Goal: Check status: Check status

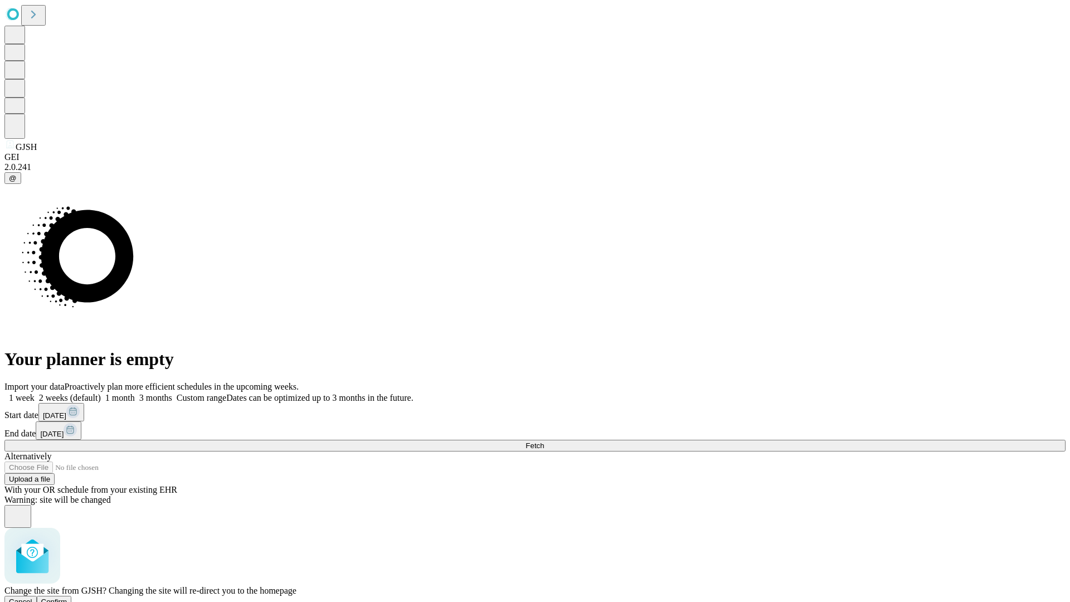
click at [67, 597] on span "Confirm" at bounding box center [54, 601] width 26 height 8
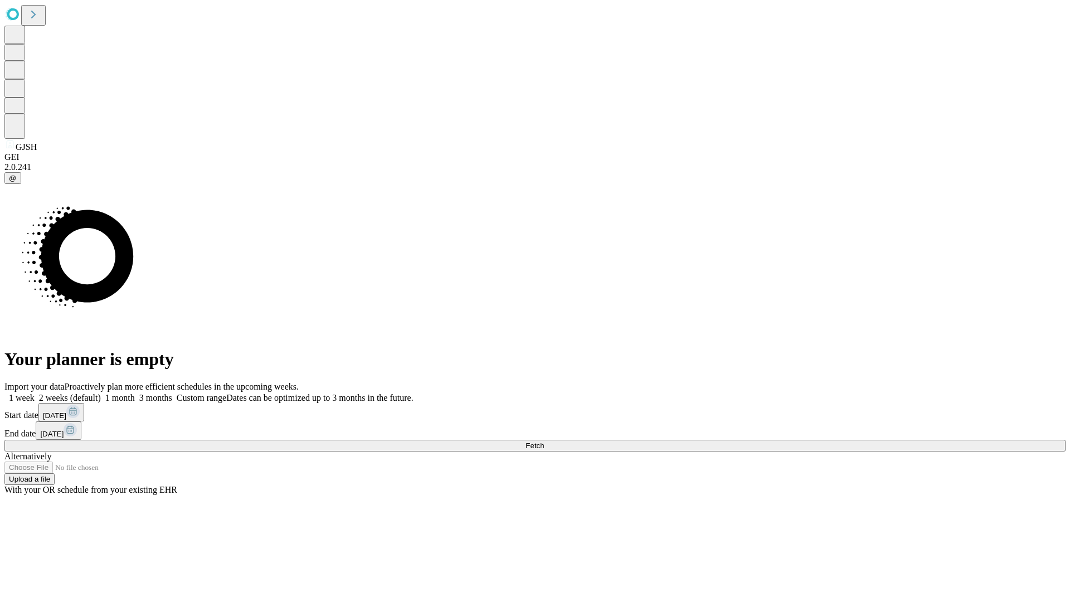
click at [135, 393] on label "1 month" at bounding box center [118, 397] width 34 height 9
click at [544, 441] on span "Fetch" at bounding box center [534, 445] width 18 height 8
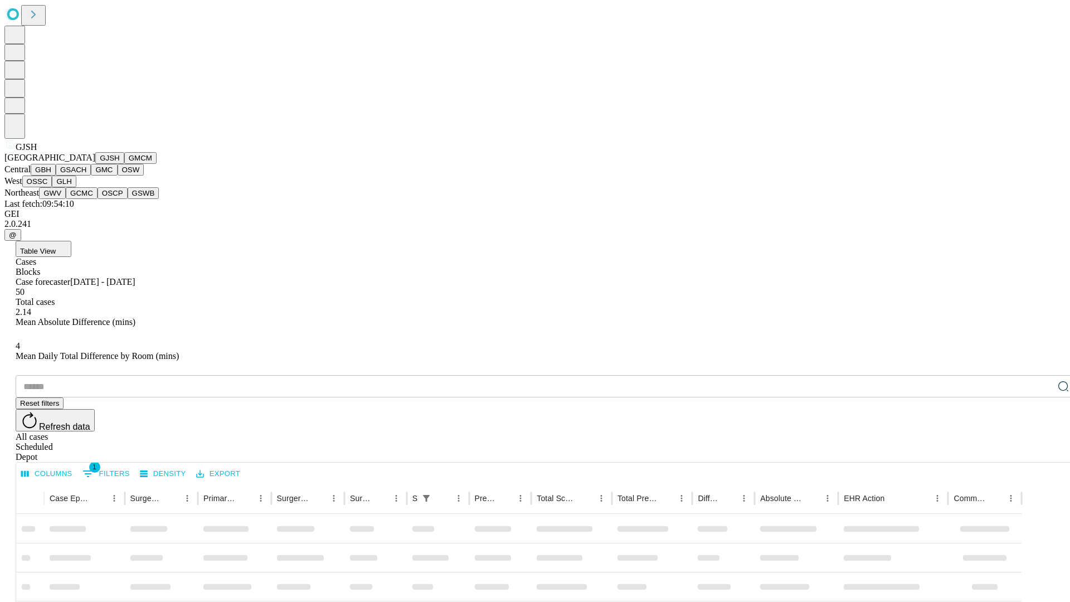
click at [124, 164] on button "GMCM" at bounding box center [140, 158] width 32 height 12
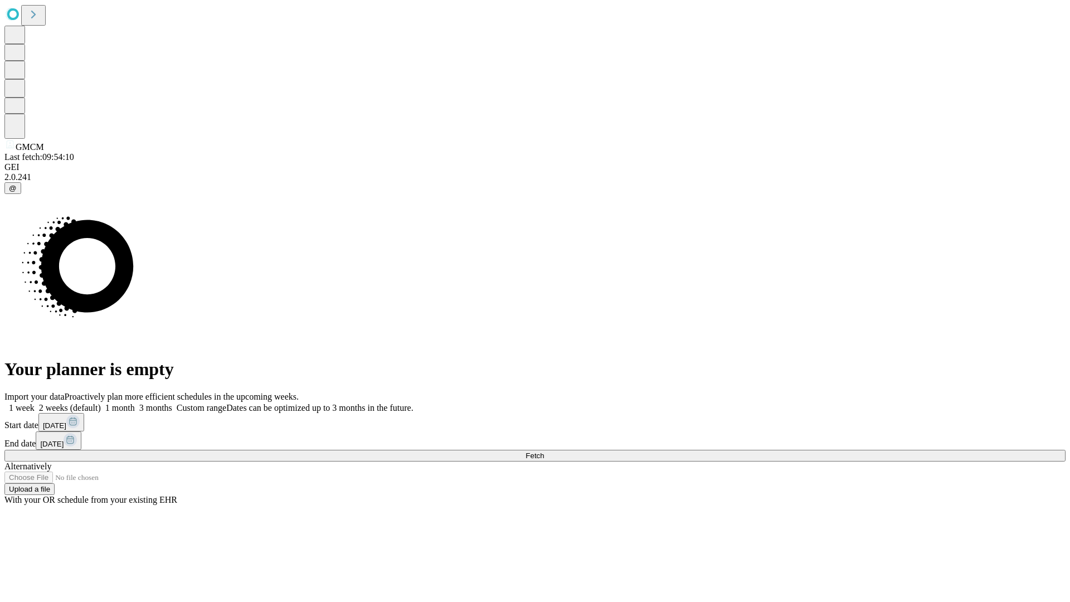
click at [135, 403] on label "1 month" at bounding box center [118, 407] width 34 height 9
click at [544, 451] on span "Fetch" at bounding box center [534, 455] width 18 height 8
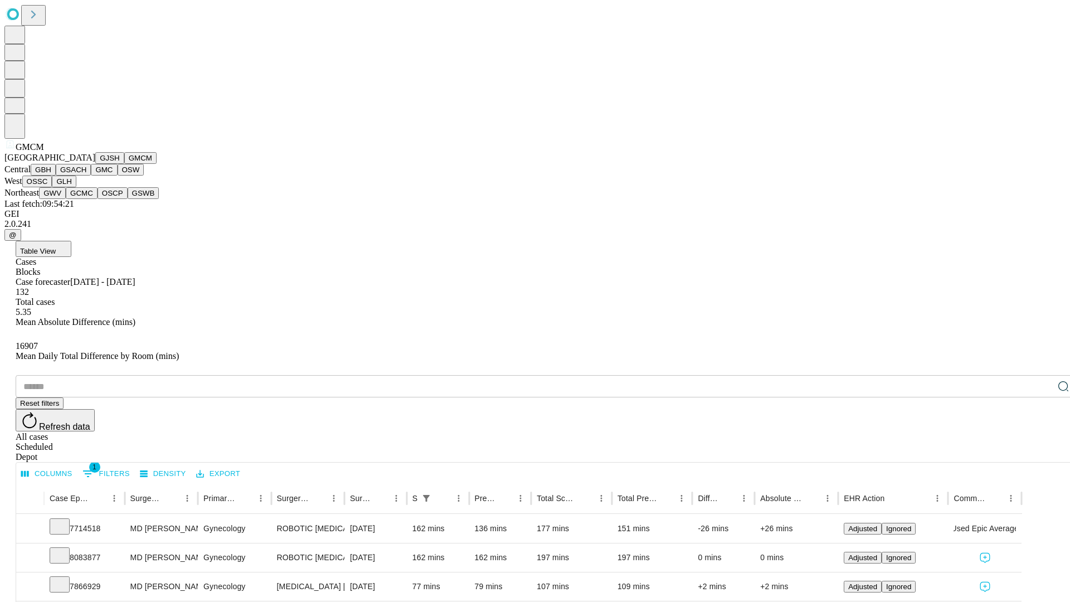
click at [56, 176] on button "GBH" at bounding box center [43, 170] width 25 height 12
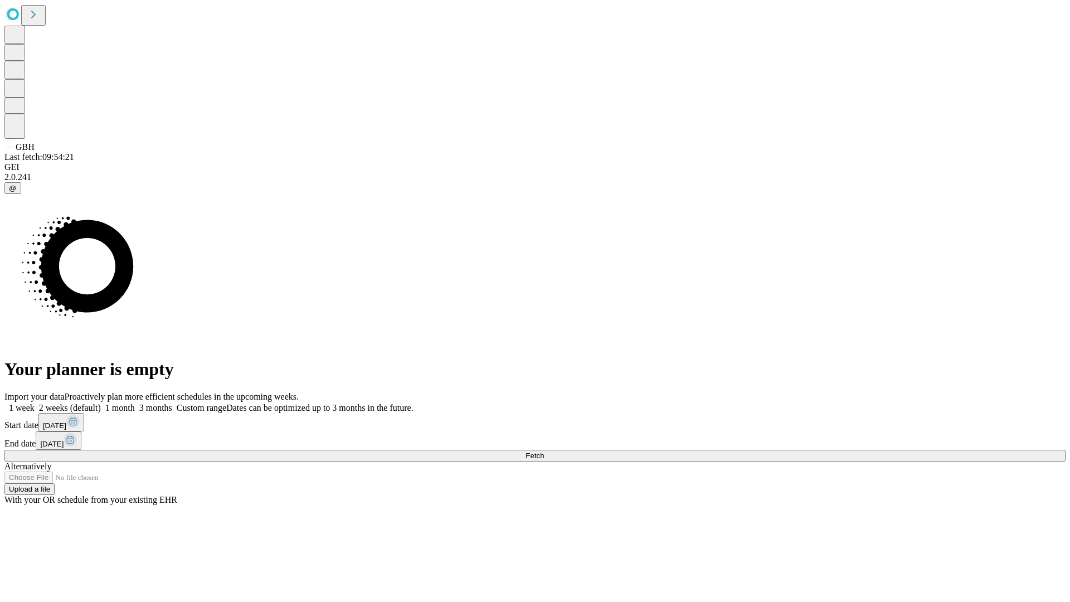
click at [135, 403] on label "1 month" at bounding box center [118, 407] width 34 height 9
click at [544, 451] on span "Fetch" at bounding box center [534, 455] width 18 height 8
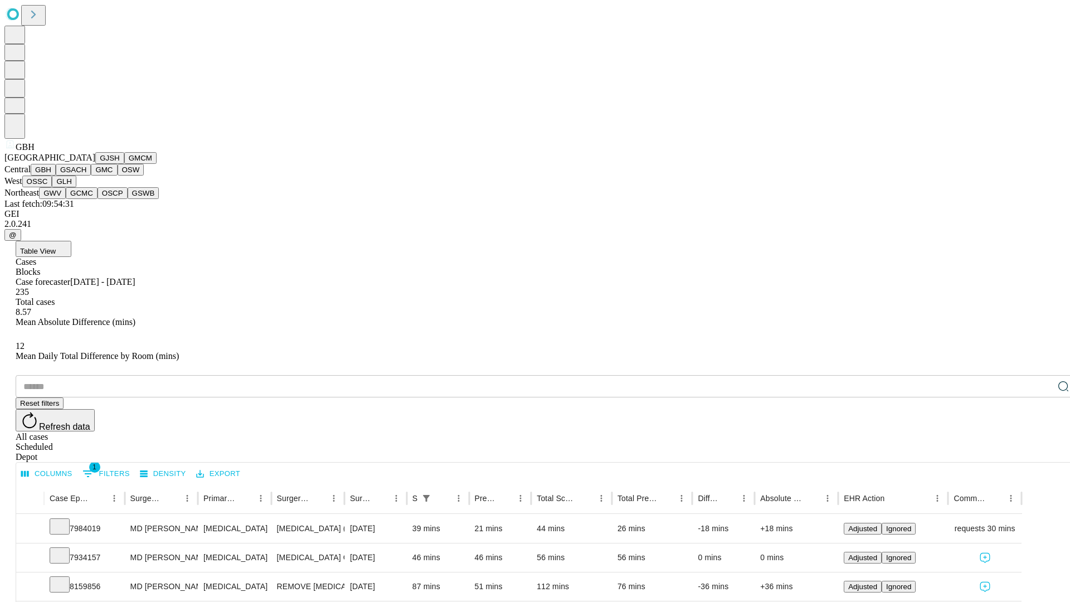
click at [86, 176] on button "GSACH" at bounding box center [73, 170] width 35 height 12
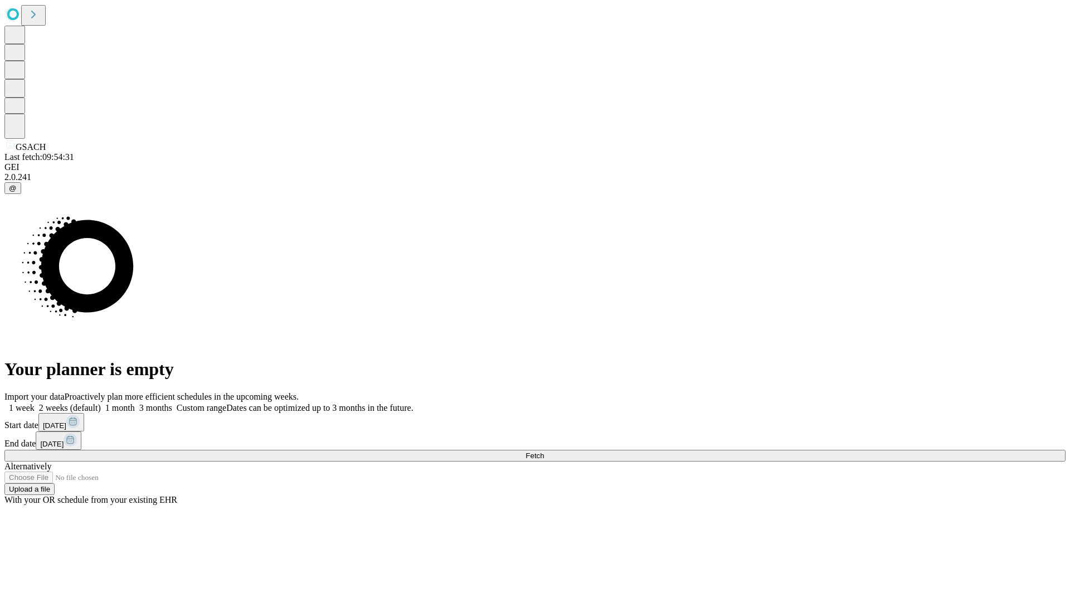
click at [135, 403] on label "1 month" at bounding box center [118, 407] width 34 height 9
click at [544, 451] on span "Fetch" at bounding box center [534, 455] width 18 height 8
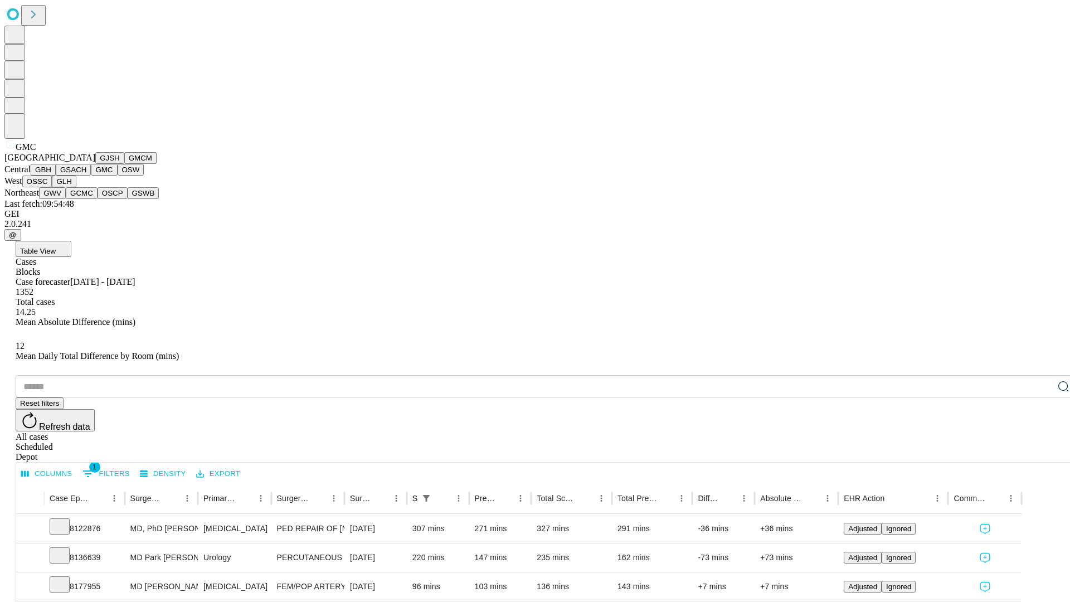
click at [118, 176] on button "OSW" at bounding box center [131, 170] width 27 height 12
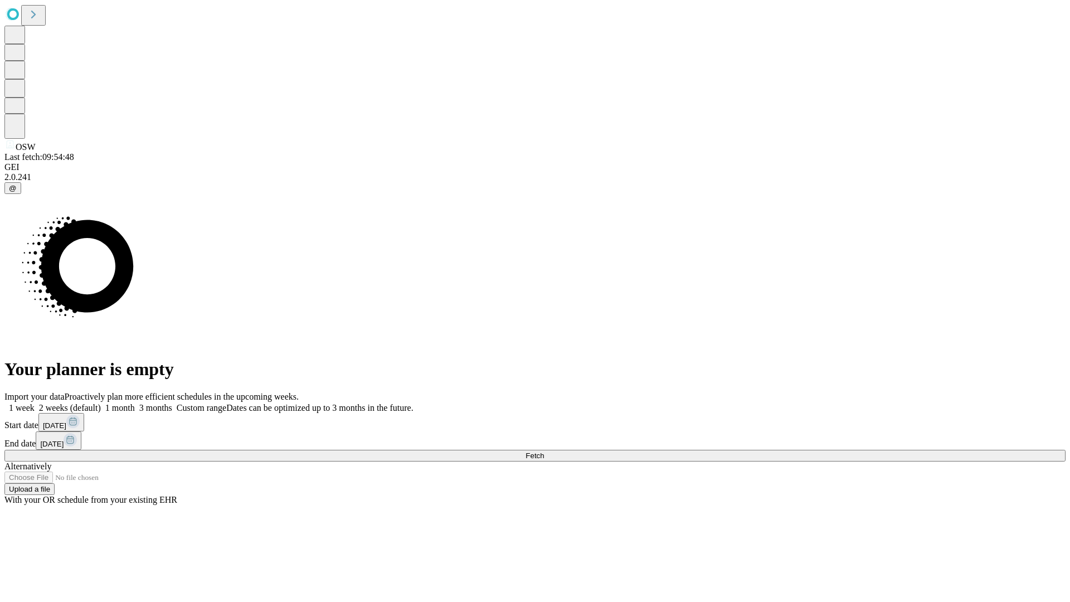
click at [135, 403] on label "1 month" at bounding box center [118, 407] width 34 height 9
click at [544, 451] on span "Fetch" at bounding box center [534, 455] width 18 height 8
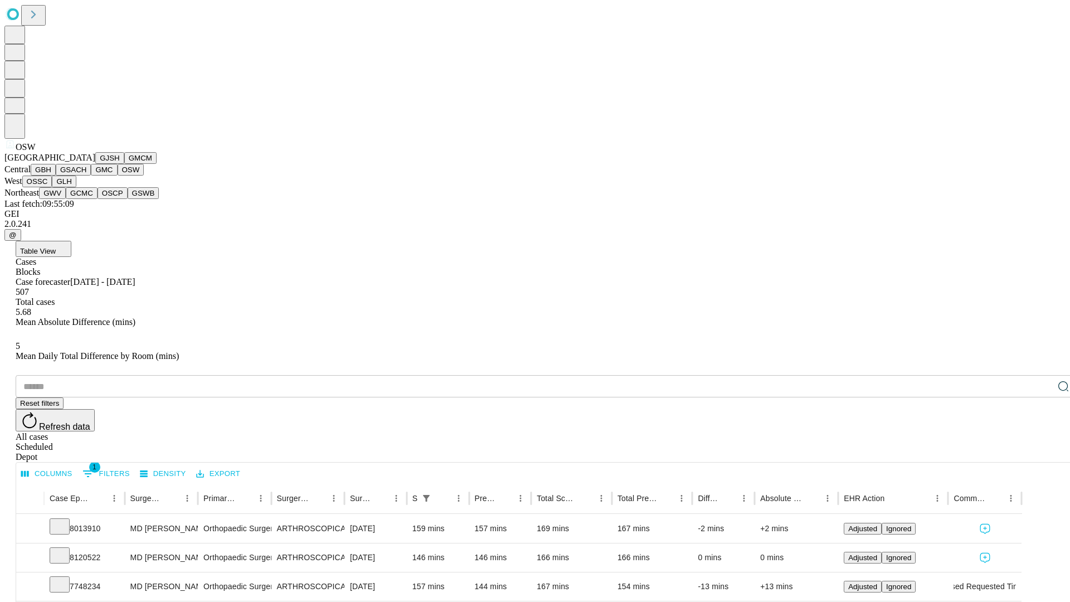
click at [52, 187] on button "OSSC" at bounding box center [37, 182] width 30 height 12
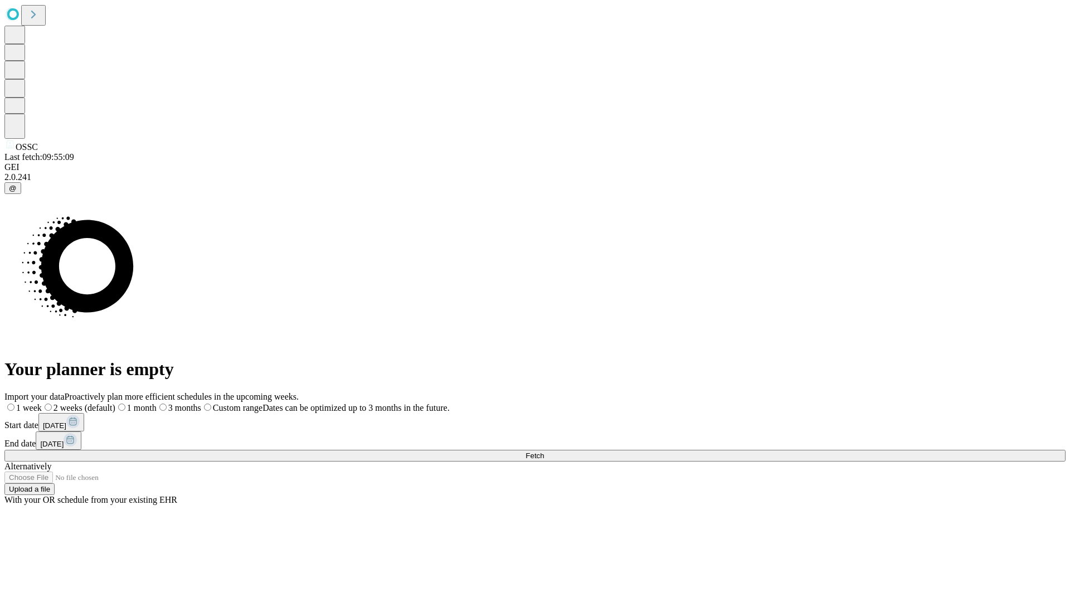
click at [157, 403] on label "1 month" at bounding box center [135, 407] width 41 height 9
click at [544, 451] on span "Fetch" at bounding box center [534, 455] width 18 height 8
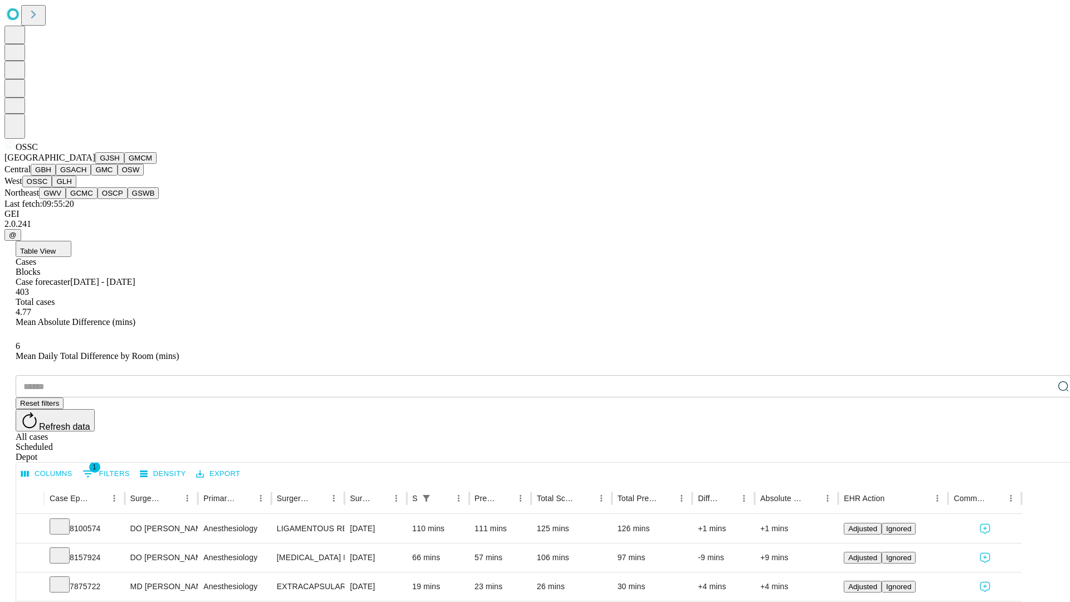
click at [76, 187] on button "GLH" at bounding box center [64, 182] width 24 height 12
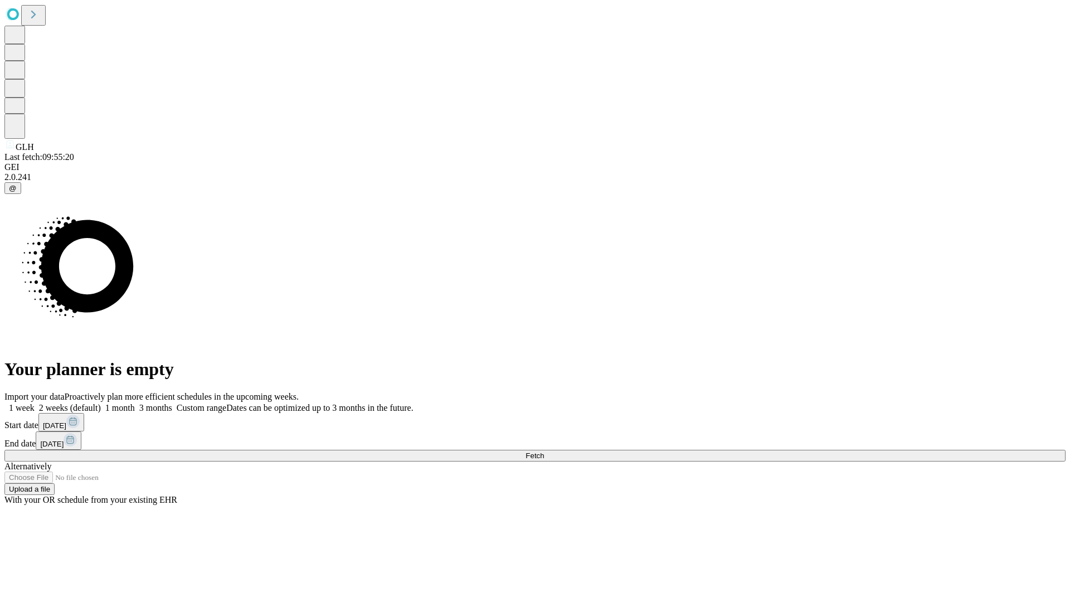
click at [135, 403] on label "1 month" at bounding box center [118, 407] width 34 height 9
click at [544, 451] on span "Fetch" at bounding box center [534, 455] width 18 height 8
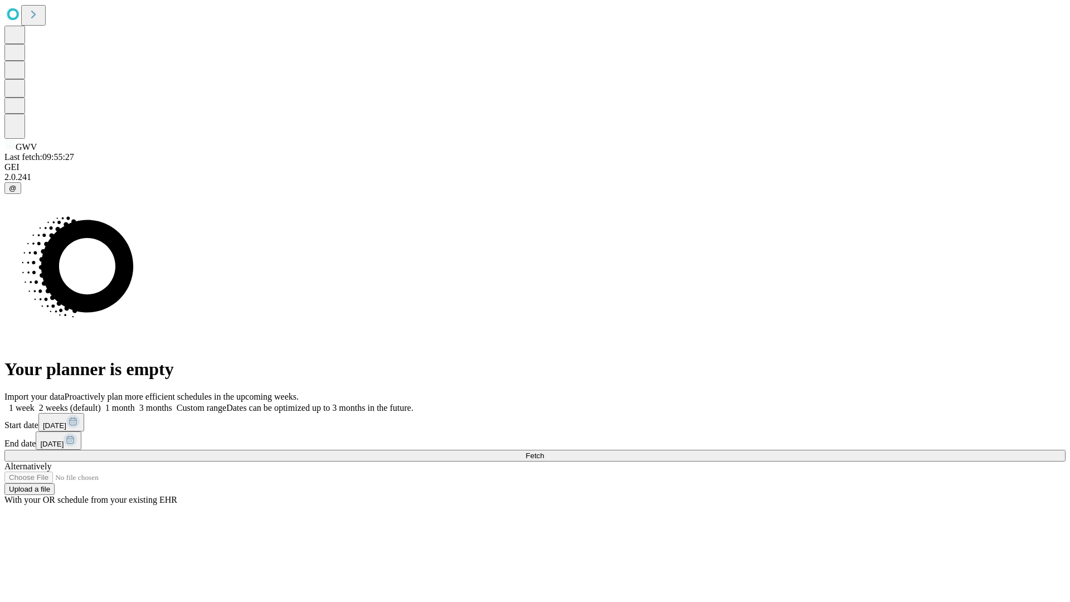
click at [544, 451] on span "Fetch" at bounding box center [534, 455] width 18 height 8
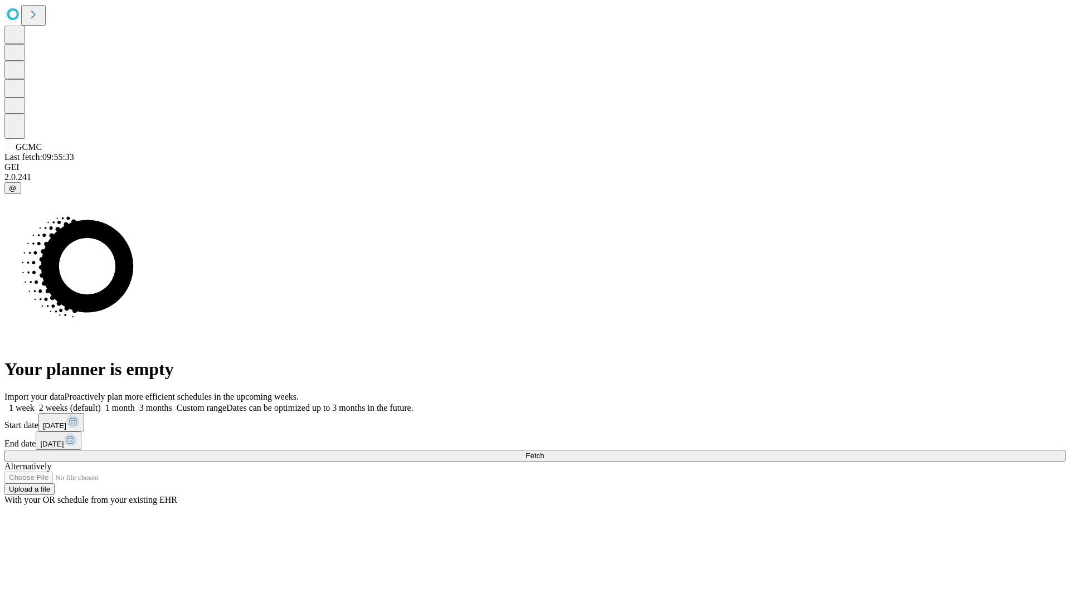
click at [544, 451] on span "Fetch" at bounding box center [534, 455] width 18 height 8
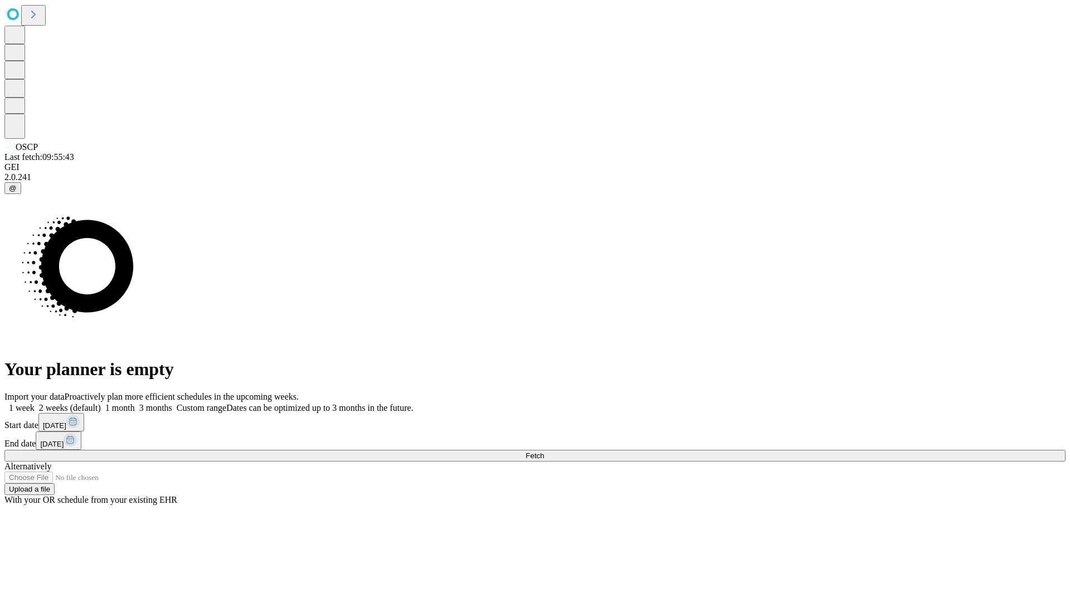
click at [135, 403] on label "1 month" at bounding box center [118, 407] width 34 height 9
click at [544, 451] on span "Fetch" at bounding box center [534, 455] width 18 height 8
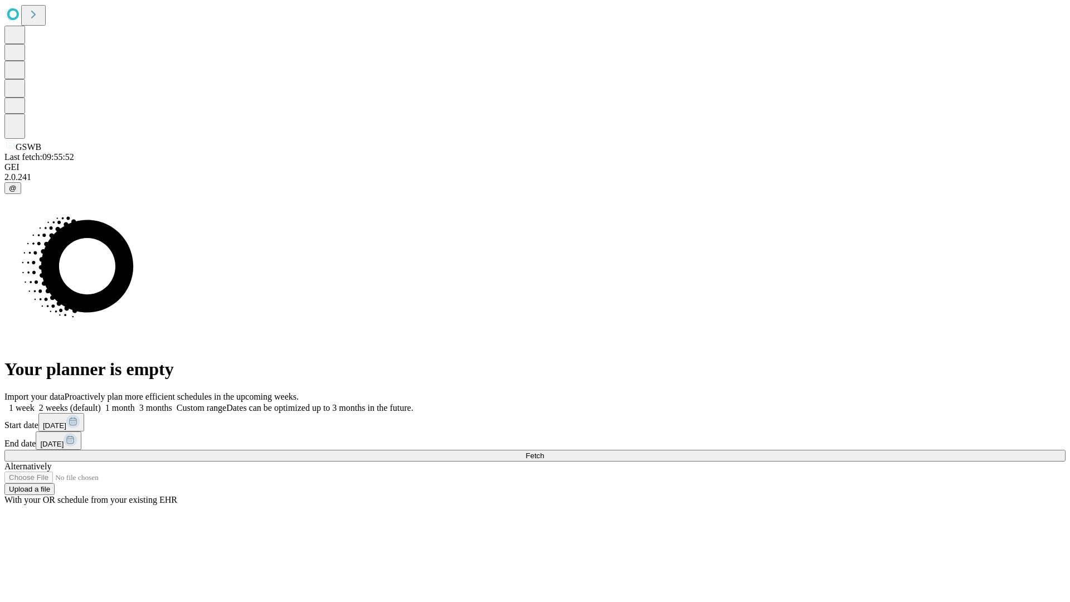
click at [135, 403] on label "1 month" at bounding box center [118, 407] width 34 height 9
click at [544, 451] on span "Fetch" at bounding box center [534, 455] width 18 height 8
